Goal: Information Seeking & Learning: Find specific fact

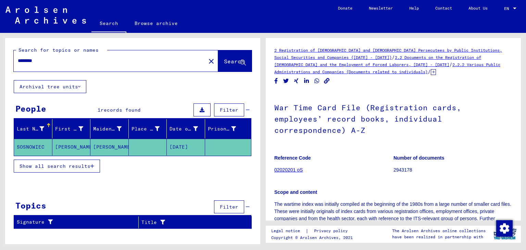
scroll to position [137, 0]
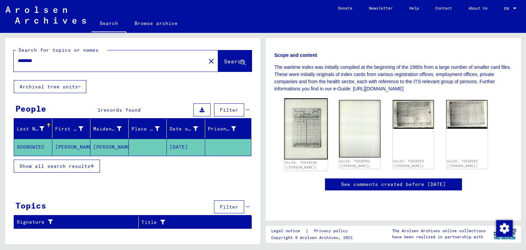
click at [312, 114] on img at bounding box center [305, 128] width 43 height 61
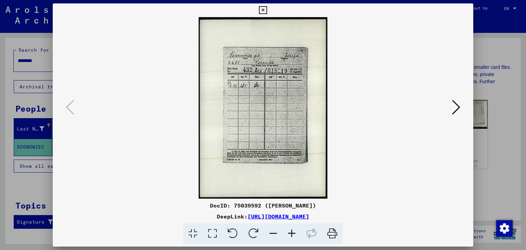
drag, startPoint x: 263, startPoint y: 205, endPoint x: 318, endPoint y: 202, distance: 54.9
click at [318, 202] on div "DocID: 75039592 ([PERSON_NAME])" at bounding box center [263, 205] width 421 height 8
copy div "[PERSON_NAME]"
click at [457, 108] on icon at bounding box center [456, 107] width 8 height 16
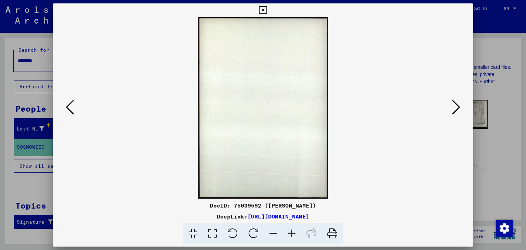
click at [461, 108] on button at bounding box center [456, 108] width 12 height 20
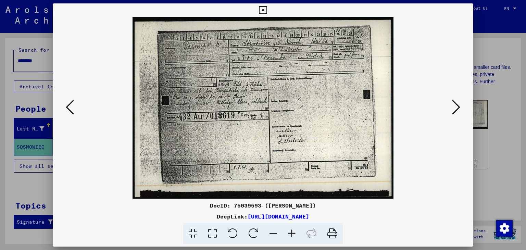
click at [453, 112] on icon at bounding box center [456, 107] width 8 height 16
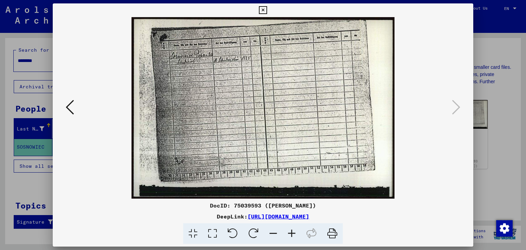
click at [488, 48] on div at bounding box center [263, 125] width 526 height 250
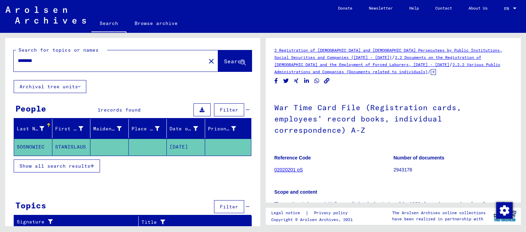
scroll to position [103, 0]
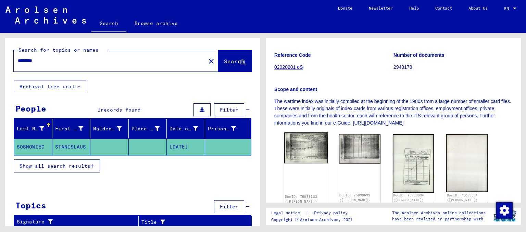
click at [305, 149] on img at bounding box center [305, 148] width 43 height 31
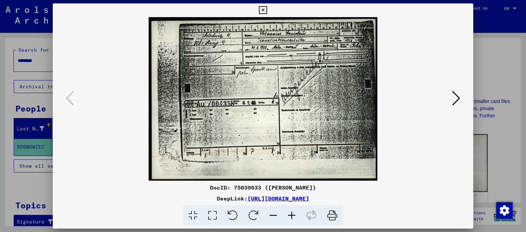
click at [457, 97] on icon at bounding box center [456, 98] width 8 height 16
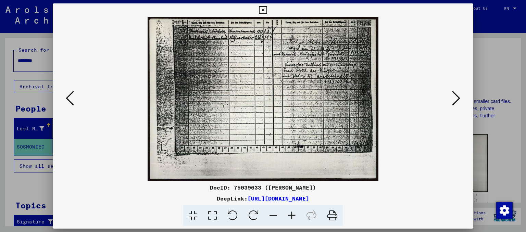
click at [485, 61] on div at bounding box center [263, 116] width 526 height 232
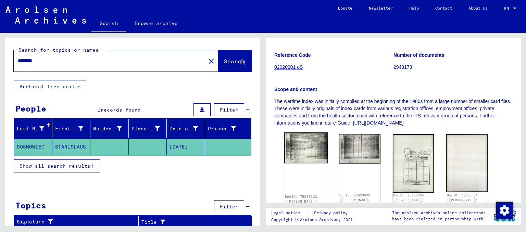
click at [302, 150] on img at bounding box center [305, 148] width 43 height 31
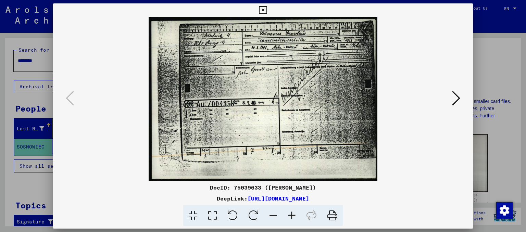
drag, startPoint x: 286, startPoint y: 89, endPoint x: 262, endPoint y: 190, distance: 104.2
click at [262, 190] on div "DocID: 75039633 (STANISLAUS SOSNOWIEC)" at bounding box center [263, 188] width 421 height 8
drag, startPoint x: 257, startPoint y: 188, endPoint x: 325, endPoint y: 191, distance: 67.9
click at [325, 191] on div "DocID: 75039633 (STANISLAUS SOSNOWIEC)" at bounding box center [263, 188] width 421 height 8
copy div "STANISLAUS SOSNOWIEC"
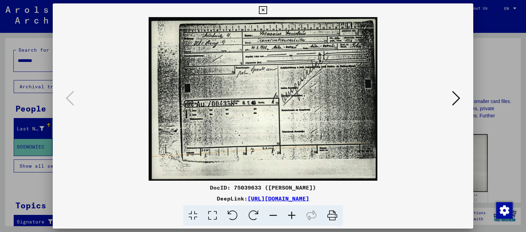
click at [458, 95] on icon at bounding box center [456, 98] width 8 height 16
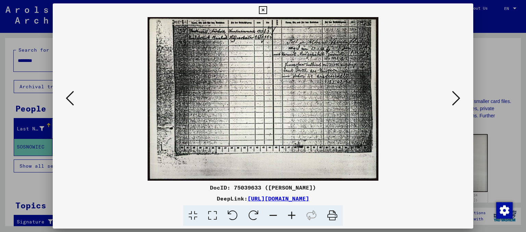
click at [456, 99] on icon at bounding box center [456, 98] width 8 height 16
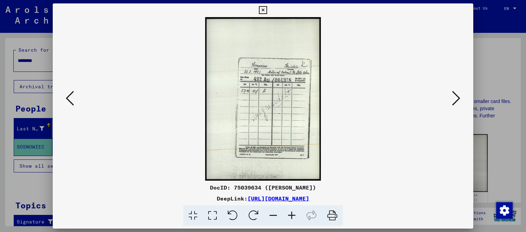
click at [453, 102] on icon at bounding box center [456, 98] width 8 height 16
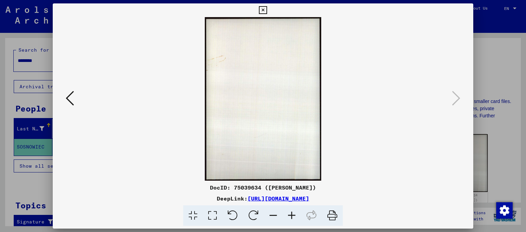
click at [496, 80] on div at bounding box center [263, 116] width 526 height 232
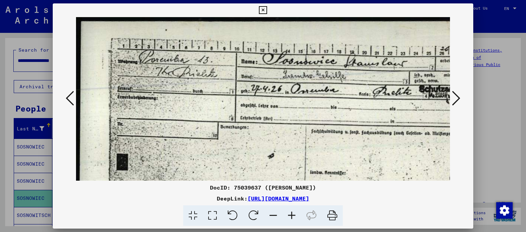
scroll to position [0, 29]
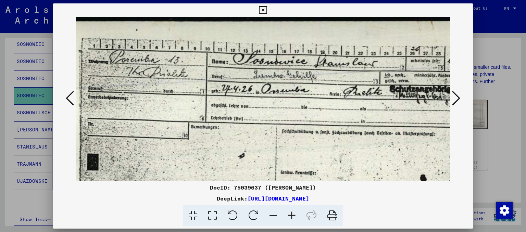
click at [497, 49] on div at bounding box center [263, 116] width 526 height 232
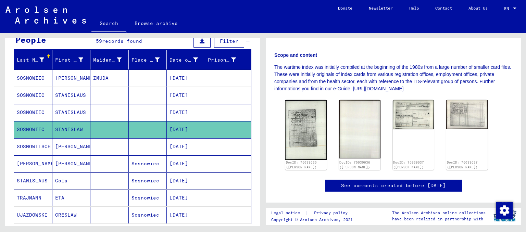
scroll to position [68, 0]
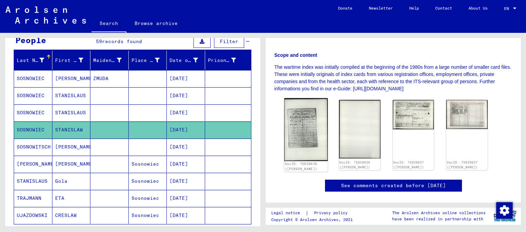
click at [297, 111] on img at bounding box center [305, 129] width 43 height 63
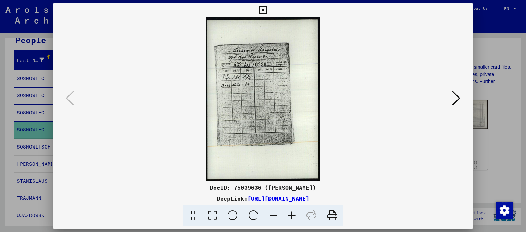
click at [437, 163] on img at bounding box center [263, 99] width 374 height 164
click at [458, 100] on icon at bounding box center [456, 98] width 8 height 16
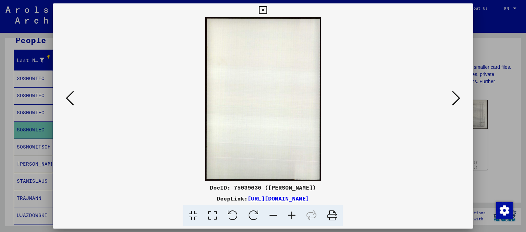
click at [458, 100] on icon at bounding box center [456, 98] width 8 height 16
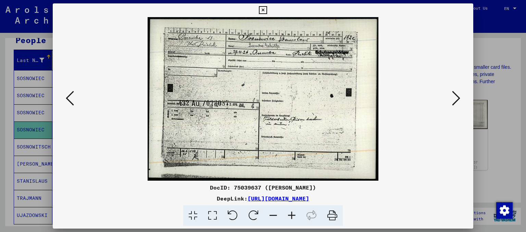
click at [458, 101] on icon at bounding box center [456, 98] width 8 height 16
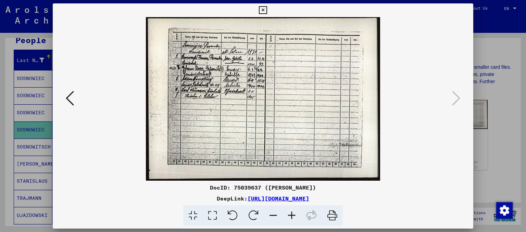
drag, startPoint x: 509, startPoint y: 109, endPoint x: 506, endPoint y: 107, distance: 4.0
click at [509, 109] on div at bounding box center [263, 116] width 526 height 232
